Goal: Information Seeking & Learning: Learn about a topic

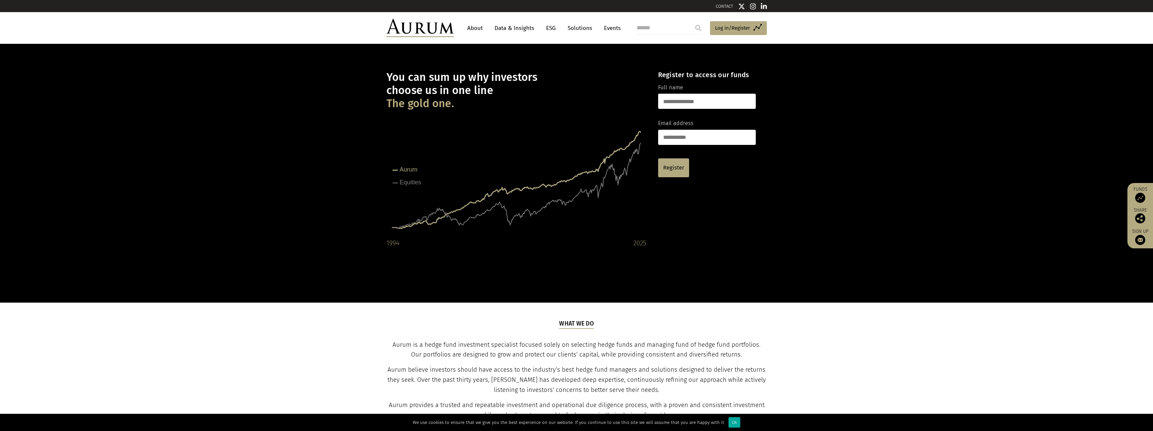
click at [550, 27] on link "ESG" at bounding box center [551, 28] width 16 height 12
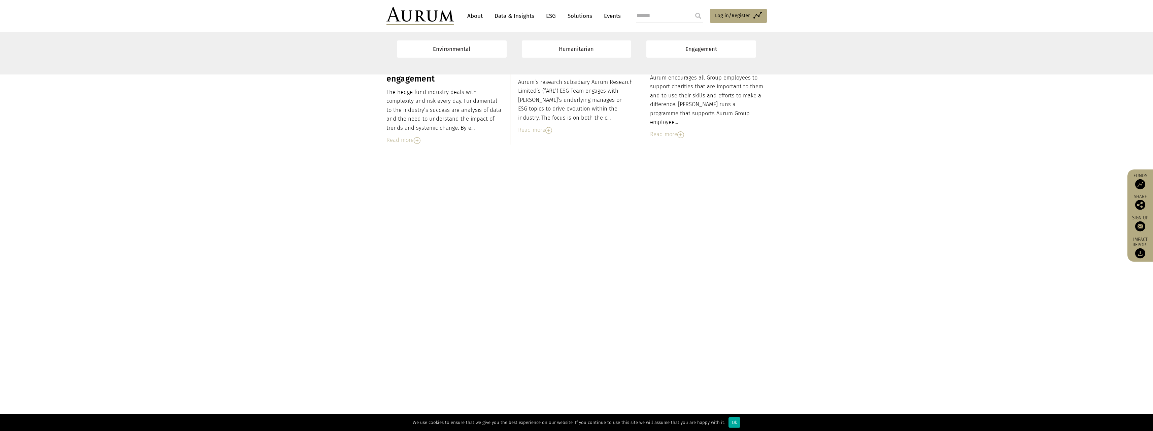
scroll to position [4991, 0]
click at [747, 168] on div "Credit: United Nations Principles for Responsible Investment United Nations Pri…" at bounding box center [577, 253] width 394 height 176
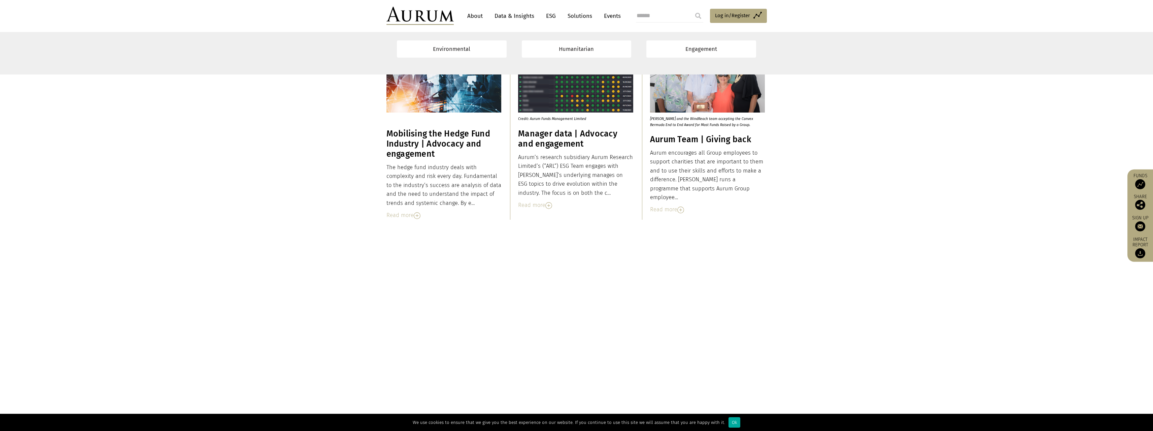
scroll to position [4897, 0]
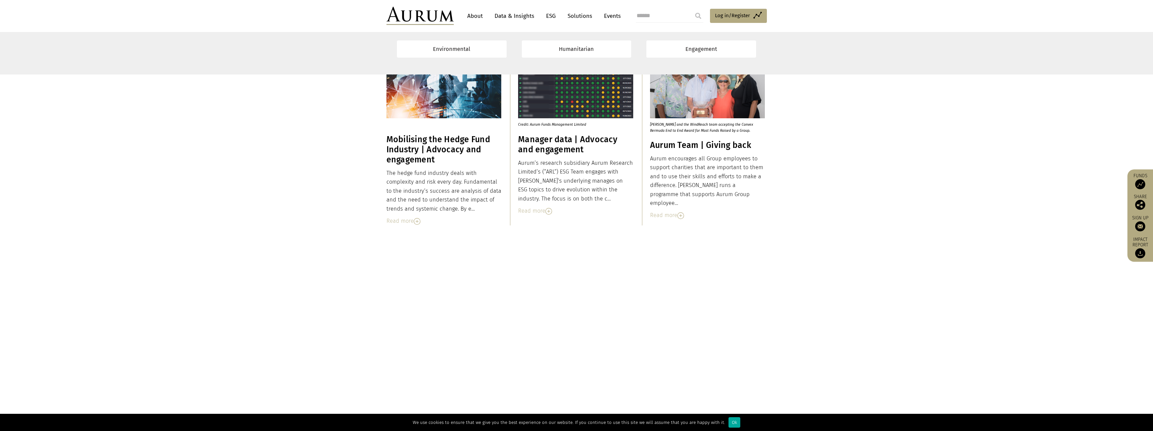
click at [679, 212] on img at bounding box center [680, 215] width 7 height 7
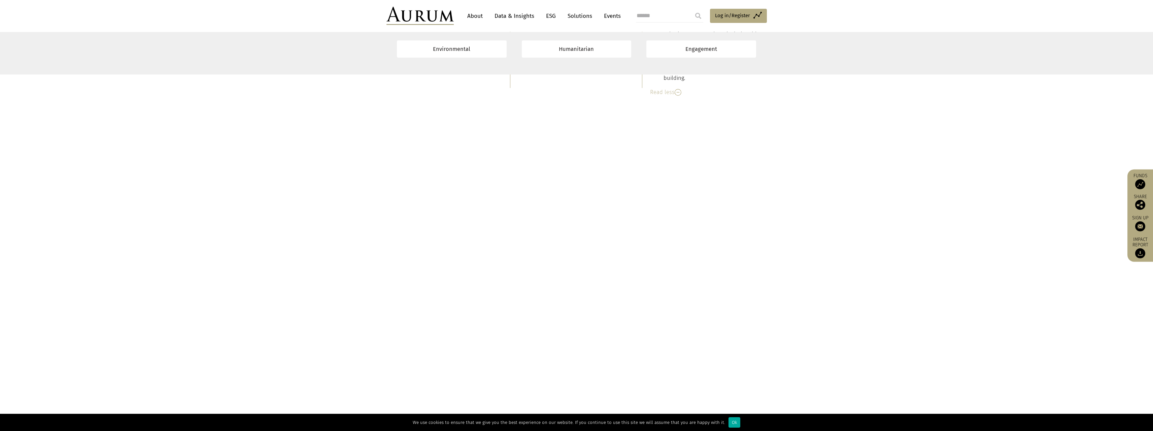
scroll to position [5206, 0]
click at [702, 260] on div "At [GEOGRAPHIC_DATA], we believe it is important to consider how day-to-day ope…" at bounding box center [707, 266] width 115 height 53
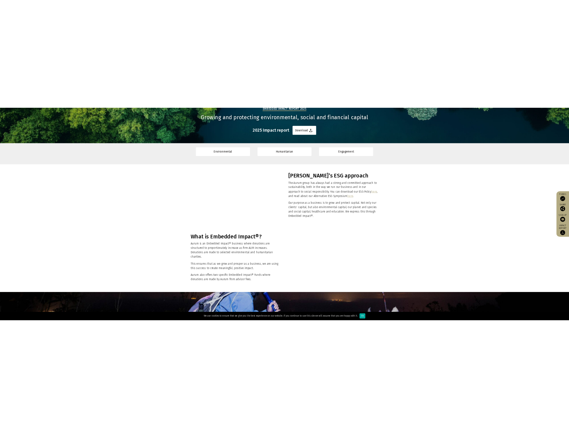
scroll to position [0, 0]
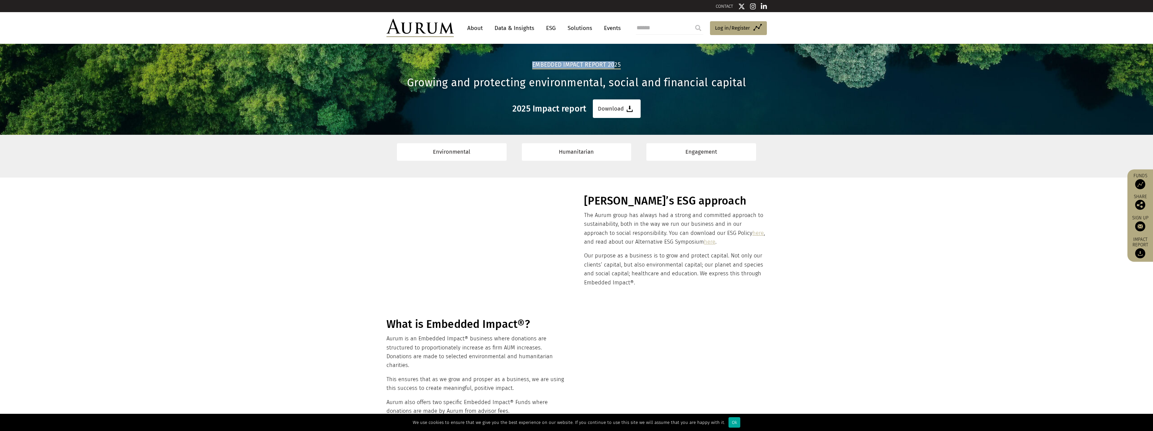
drag, startPoint x: 533, startPoint y: 64, endPoint x: 613, endPoint y: 67, distance: 79.9
click at [613, 67] on h2 "Embedded Impact report 2025" at bounding box center [576, 65] width 89 height 8
drag, startPoint x: 621, startPoint y: 65, endPoint x: 554, endPoint y: 63, distance: 67.7
click at [554, 63] on div "Embedded Impact report 2025 Growing and protecting environmental, social and fi…" at bounding box center [577, 89] width 394 height 57
